Goal: Entertainment & Leisure: Consume media (video, audio)

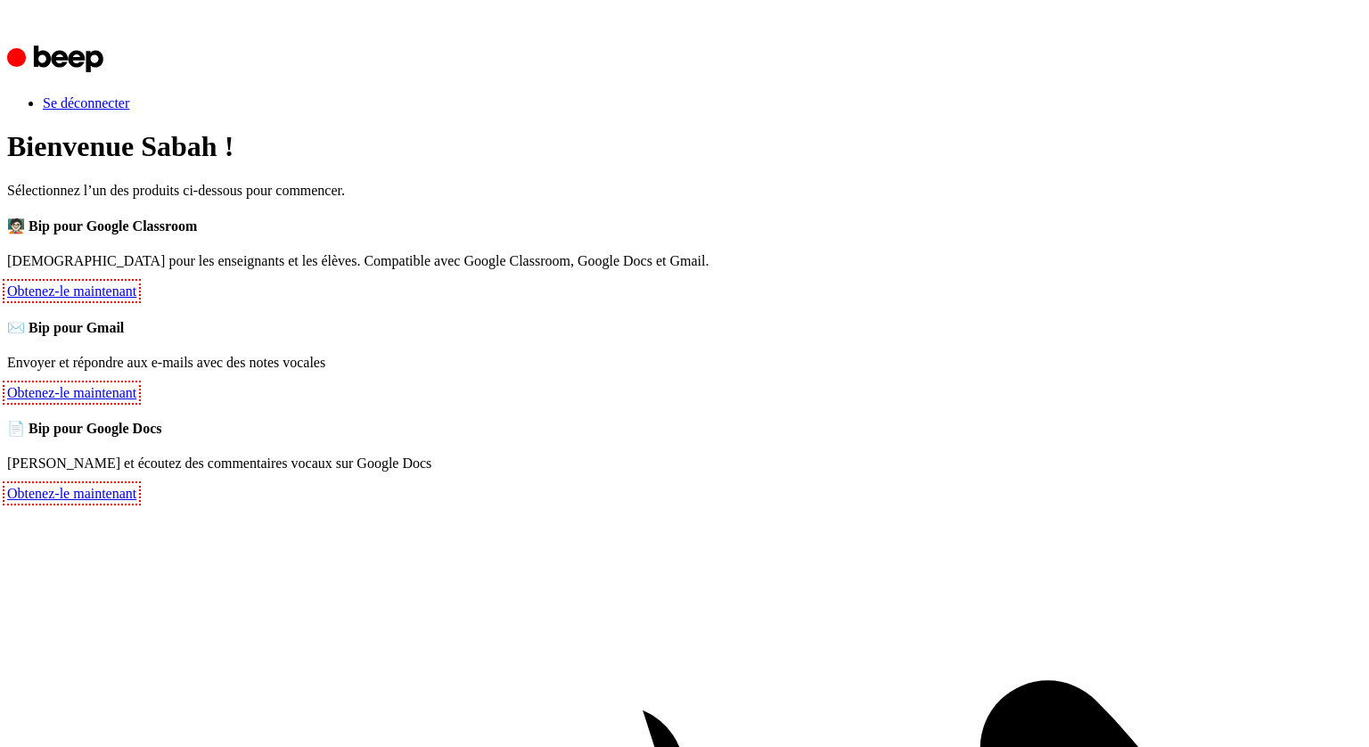
click at [136, 299] on font "Obtenez-le maintenant" at bounding box center [71, 290] width 129 height 15
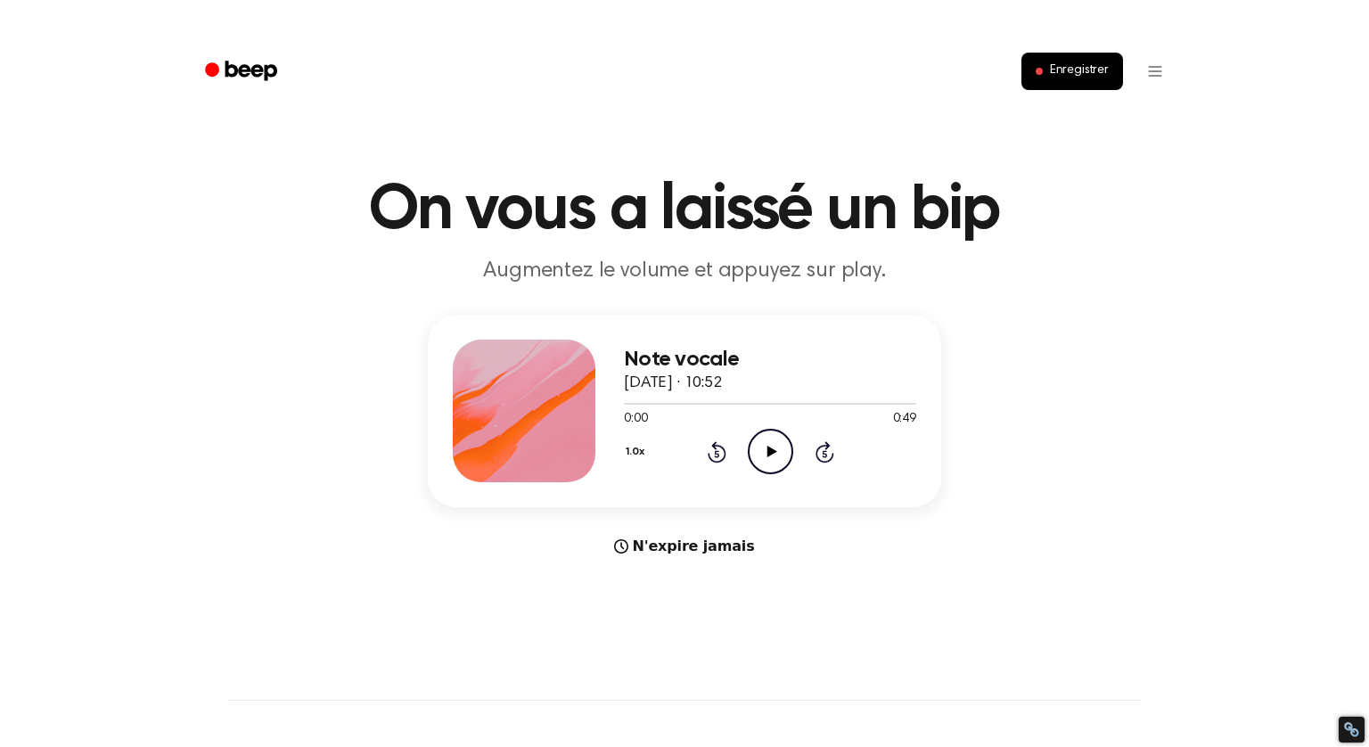
click at [767, 458] on icon "Play Audio" at bounding box center [770, 451] width 45 height 45
click at [767, 457] on icon "Pause Audio" at bounding box center [770, 451] width 45 height 45
click at [769, 451] on icon at bounding box center [772, 452] width 10 height 12
drag, startPoint x: 635, startPoint y: 401, endPoint x: 607, endPoint y: 401, distance: 27.6
click at [607, 401] on div "Note vocale 13 novembre 2024 · 10:52 0:04 0:49 Votre navigateur ne prend pas en…" at bounding box center [684, 411] width 513 height 193
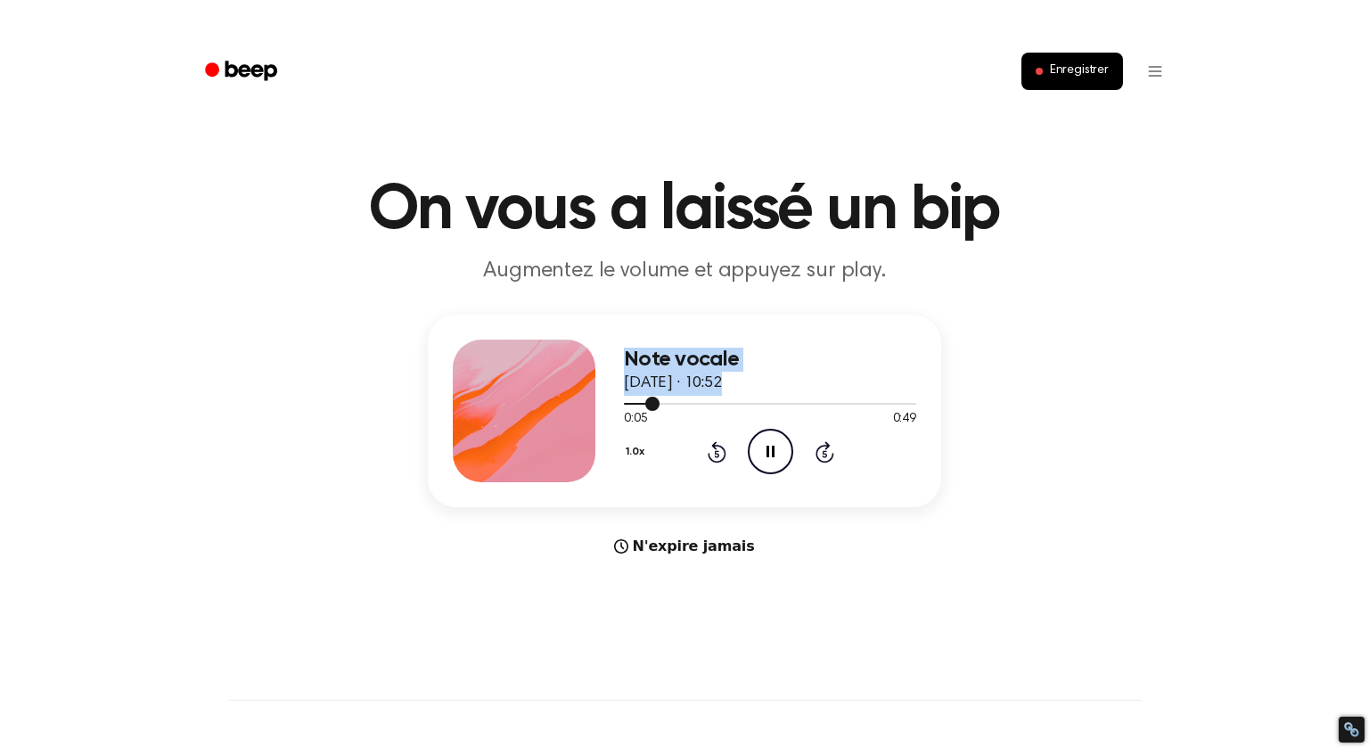
click at [625, 403] on div at bounding box center [642, 404] width 36 height 2
click at [716, 456] on icon at bounding box center [716, 453] width 4 height 7
click at [716, 458] on icon "Rewind 5 seconds" at bounding box center [717, 451] width 20 height 23
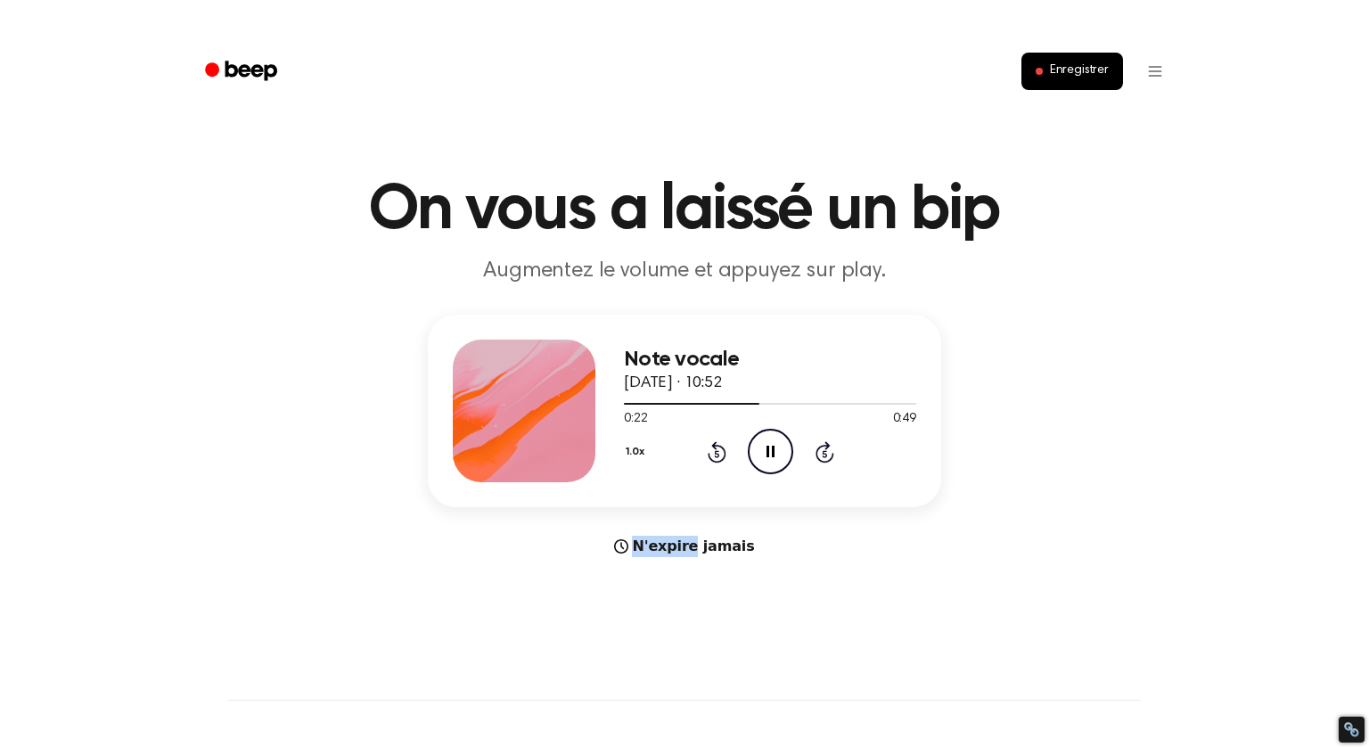
click at [716, 458] on icon "Rewind 5 seconds" at bounding box center [717, 451] width 20 height 23
click at [781, 457] on icon "Pause Audio" at bounding box center [770, 451] width 45 height 45
click at [710, 456] on icon "Rewind 5 seconds" at bounding box center [717, 451] width 20 height 23
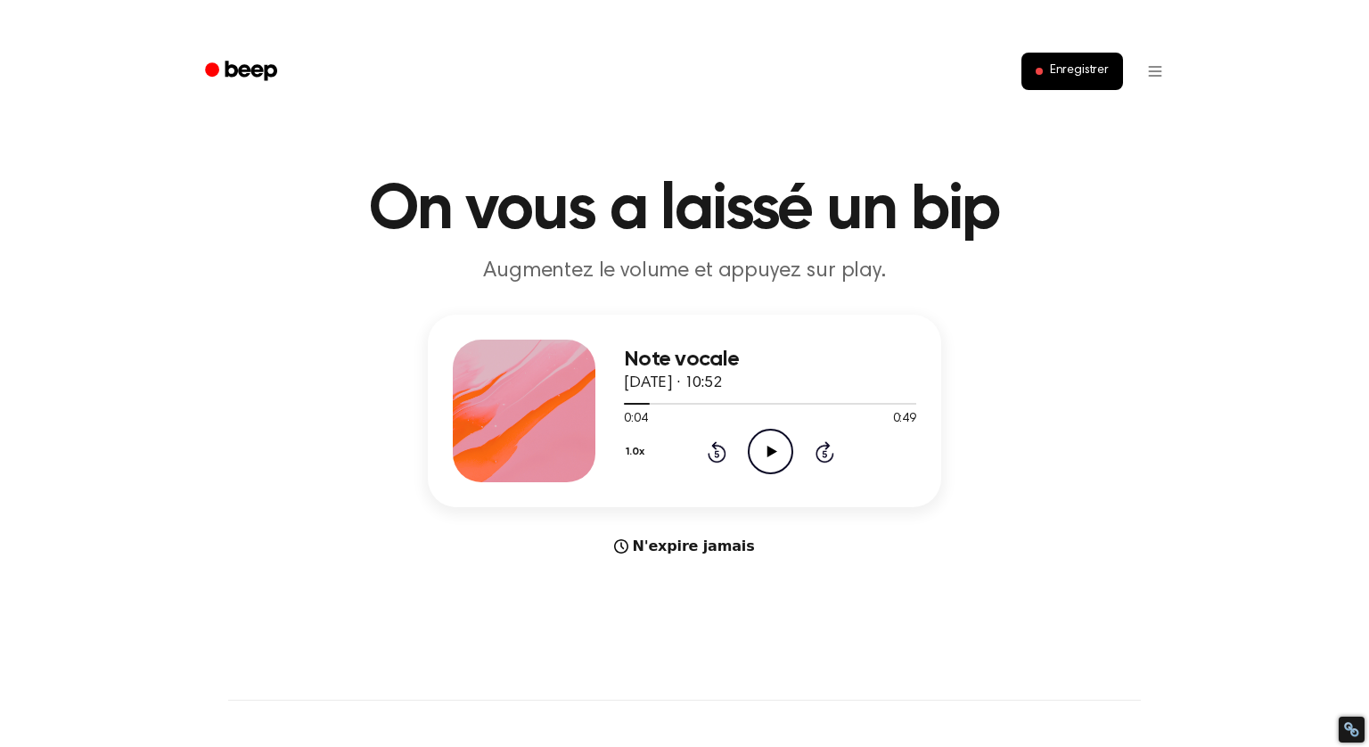
click at [766, 451] on icon "Play Audio" at bounding box center [770, 451] width 45 height 45
click at [766, 451] on icon "Pause Audio" at bounding box center [770, 451] width 45 height 45
click at [766, 451] on icon "Play Audio" at bounding box center [770, 451] width 45 height 45
click at [766, 451] on icon "Pause Audio" at bounding box center [770, 451] width 45 height 45
click at [766, 451] on icon "Play Audio" at bounding box center [770, 451] width 45 height 45
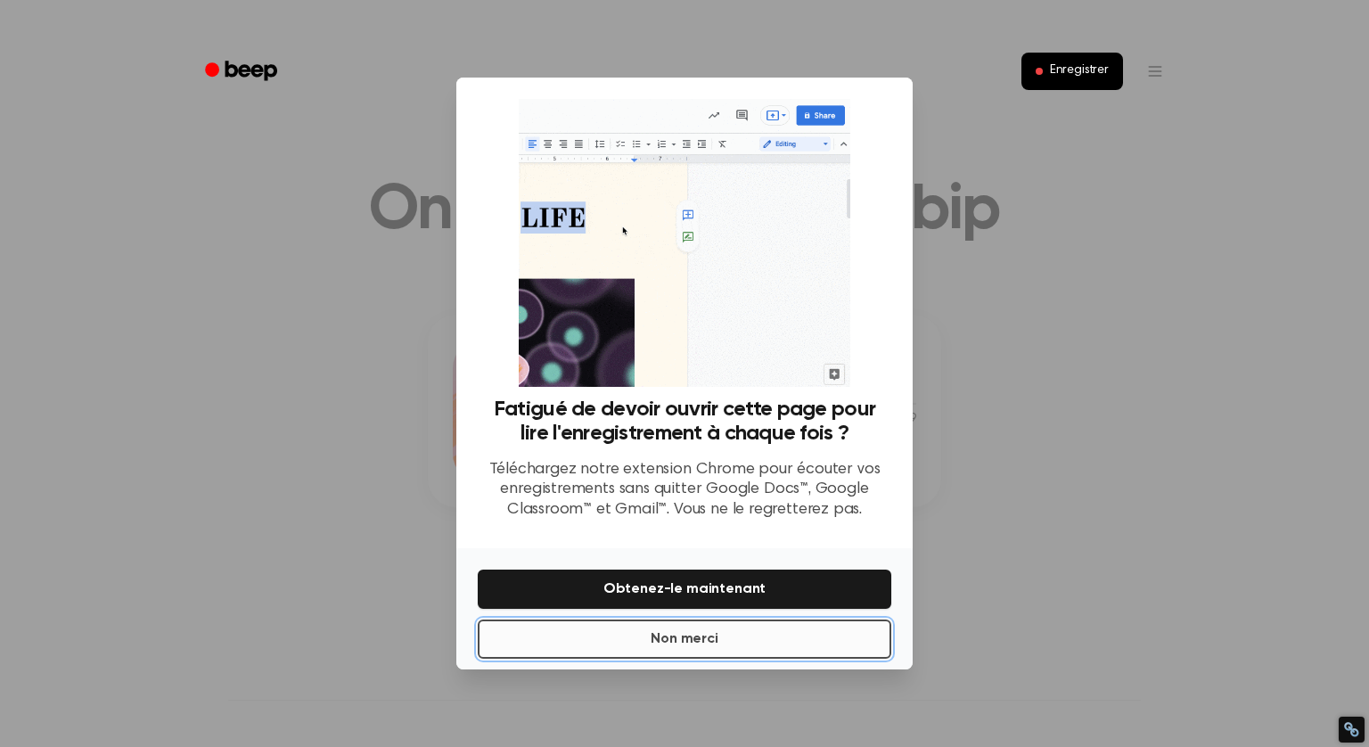
click at [710, 647] on font "Non merci" at bounding box center [685, 638] width 68 height 21
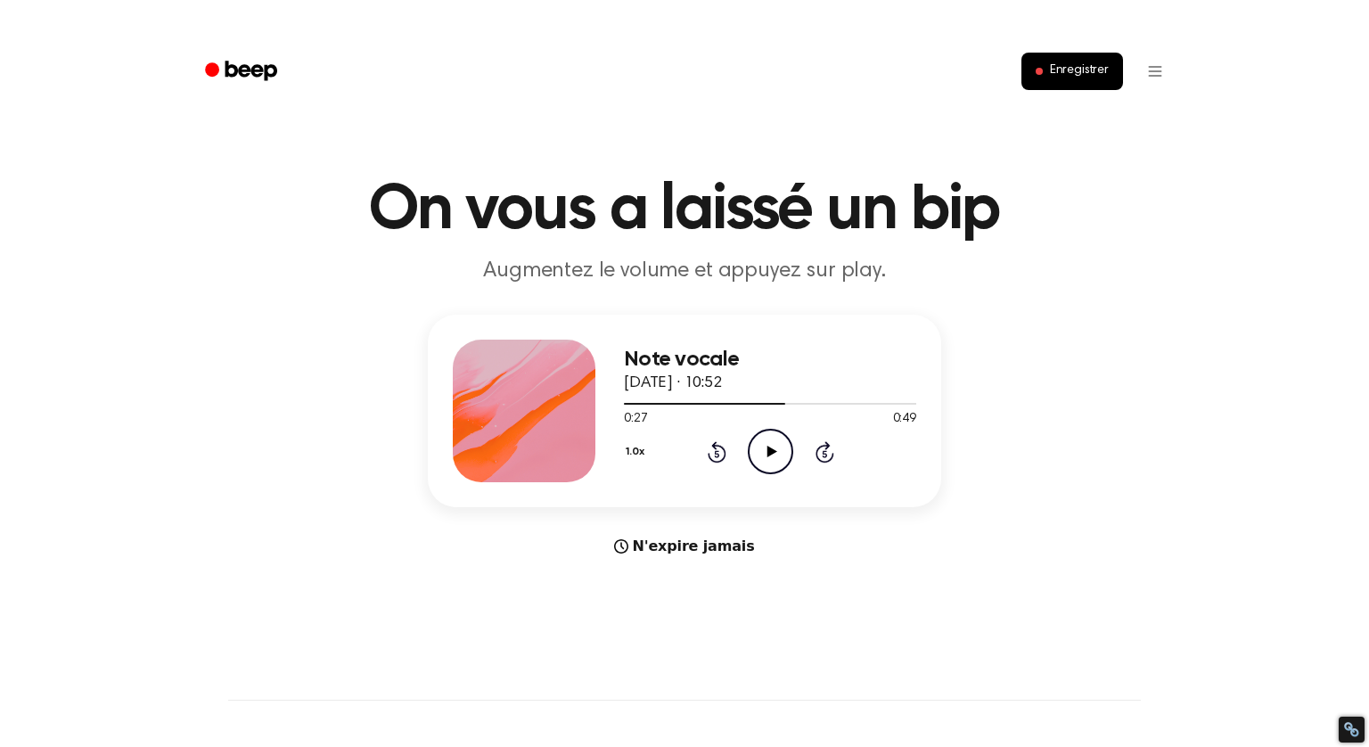
click at [770, 442] on icon "Play Audio" at bounding box center [770, 451] width 45 height 45
click at [770, 442] on icon "Pause Audio" at bounding box center [770, 451] width 45 height 45
click at [770, 442] on icon "Play Audio" at bounding box center [770, 451] width 45 height 45
click at [770, 442] on icon "Pause Audio" at bounding box center [770, 451] width 45 height 45
click at [770, 442] on icon "Play Audio" at bounding box center [770, 451] width 45 height 45
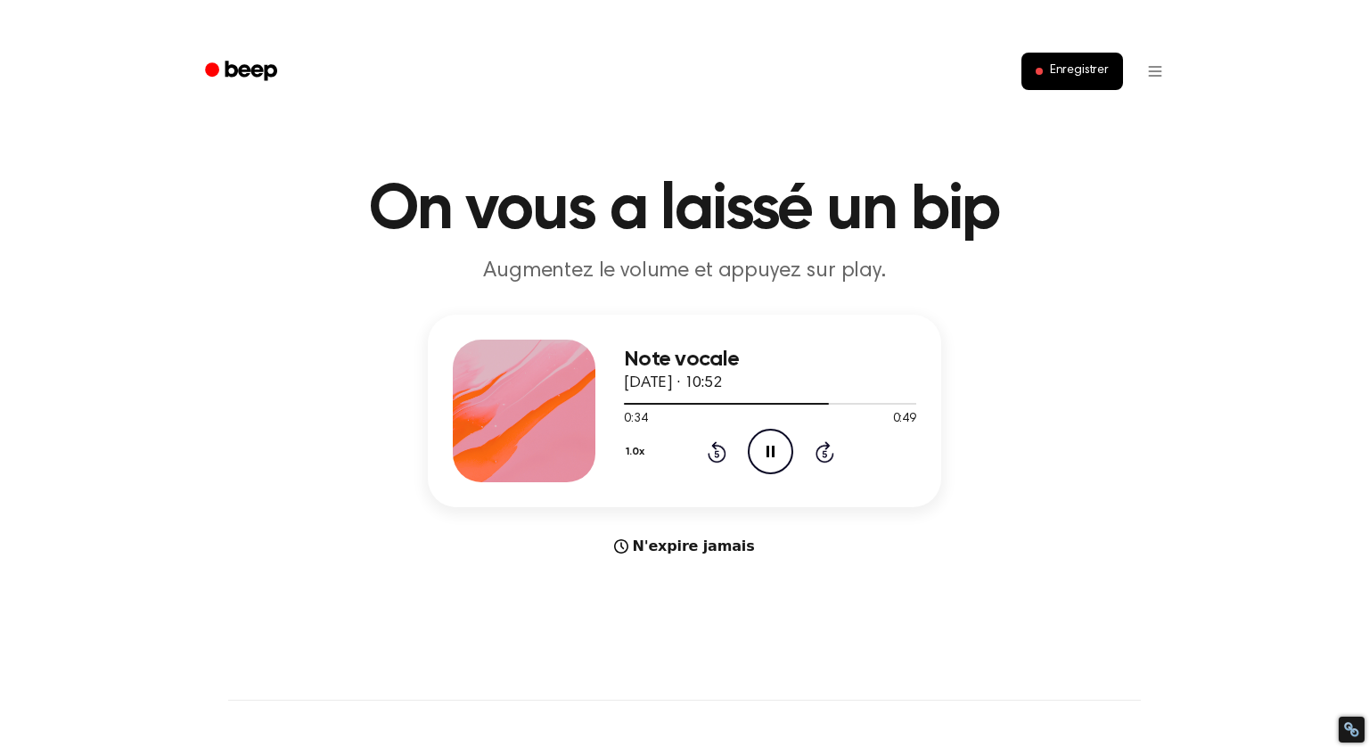
click at [770, 442] on icon "Pause Audio" at bounding box center [770, 451] width 45 height 45
click at [770, 442] on icon "Play Audio" at bounding box center [770, 451] width 45 height 45
